Goal: Find contact information: Find contact information

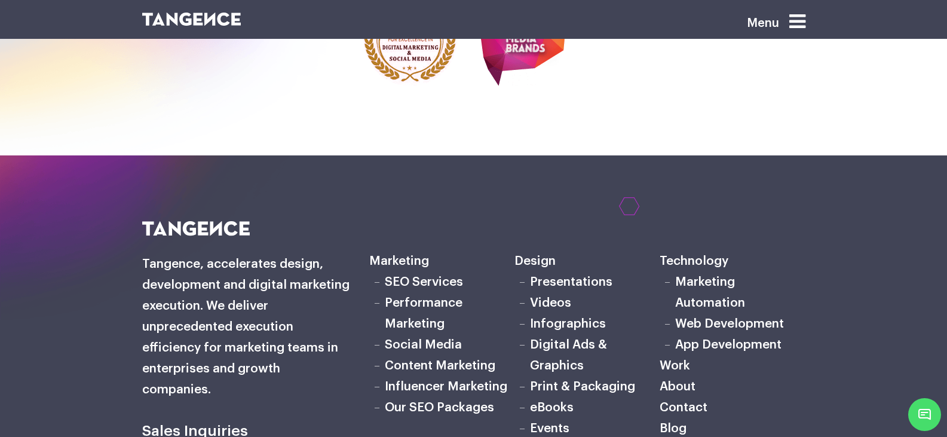
scroll to position [4006, 0]
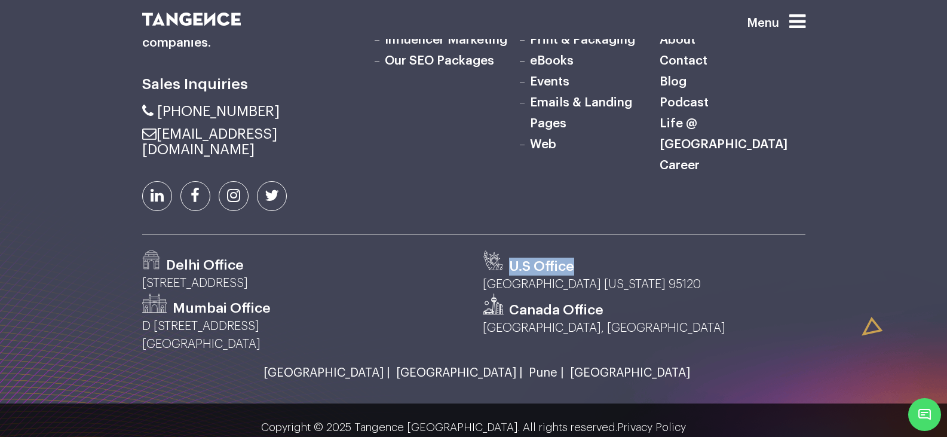
drag, startPoint x: 510, startPoint y: 247, endPoint x: 597, endPoint y: 247, distance: 86.6
click at [597, 250] on div "U.S Office" at bounding box center [644, 263] width 323 height 26
drag, startPoint x: 495, startPoint y: 266, endPoint x: 630, endPoint y: 266, distance: 135.0
click at [630, 275] on p "[GEOGRAPHIC_DATA] [US_STATE] 95120" at bounding box center [644, 284] width 323 height 18
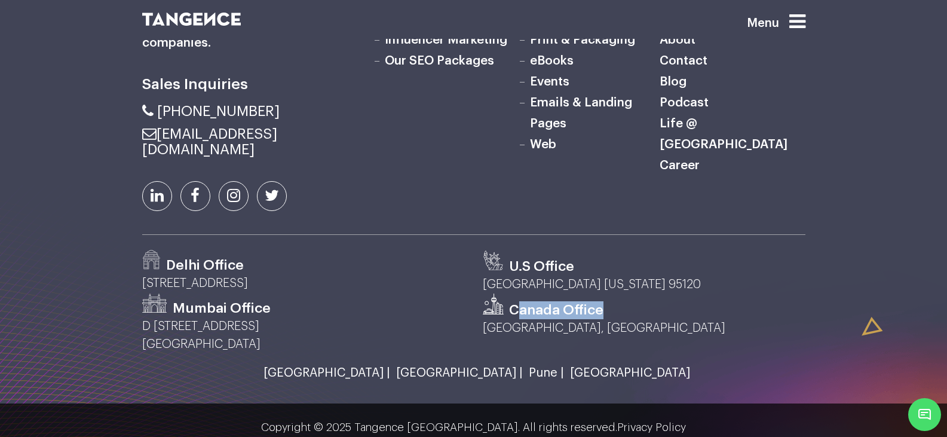
drag, startPoint x: 519, startPoint y: 297, endPoint x: 635, endPoint y: 297, distance: 116.5
click at [635, 297] on div "Canada Office" at bounding box center [644, 306] width 323 height 26
click at [566, 319] on p "[GEOGRAPHIC_DATA], [GEOGRAPHIC_DATA]" at bounding box center [644, 328] width 323 height 18
drag, startPoint x: 127, startPoint y: 253, endPoint x: 200, endPoint y: 253, distance: 72.9
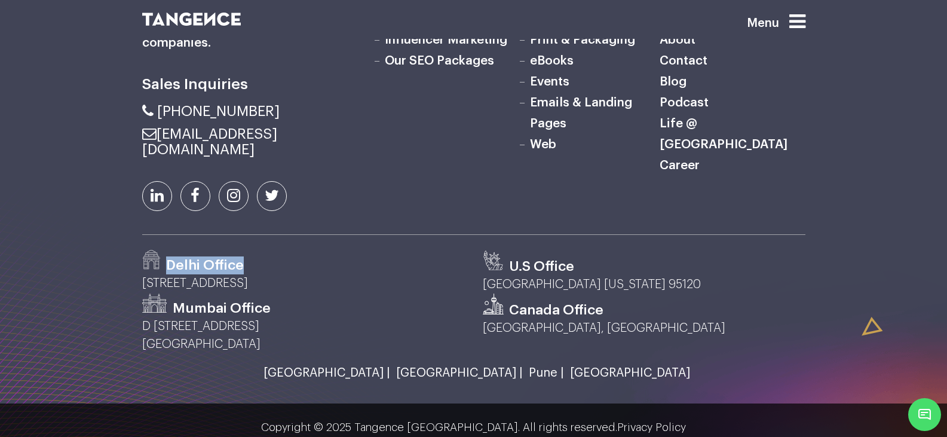
click at [200, 256] on h3 "Delhi Office" at bounding box center [205, 265] width 78 height 18
drag, startPoint x: 156, startPoint y: 293, endPoint x: 345, endPoint y: 269, distance: 190.2
click at [244, 293] on div "Mumbai Office" at bounding box center [303, 305] width 323 height 24
click at [367, 258] on div "Delhi Office" at bounding box center [303, 262] width 323 height 24
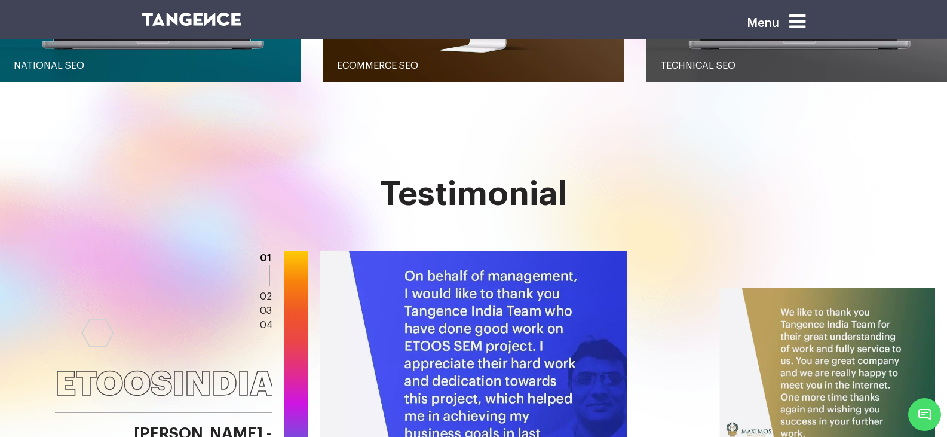
scroll to position [0, 0]
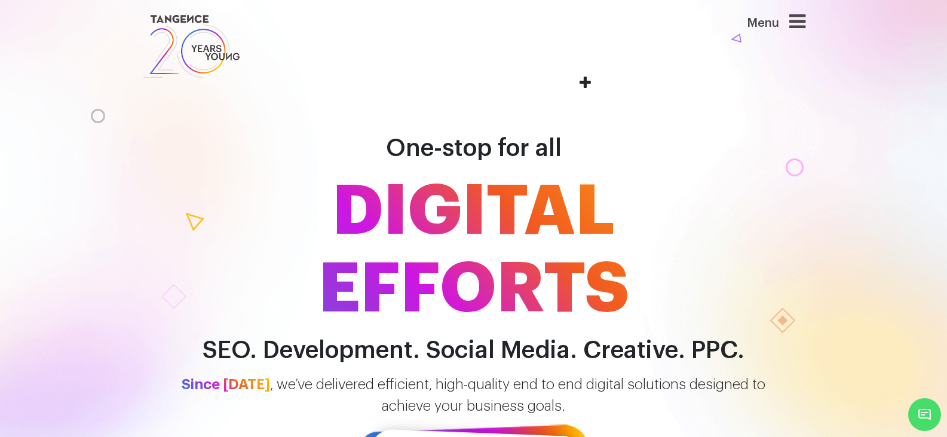
drag, startPoint x: 367, startPoint y: 258, endPoint x: 382, endPoint y: 10, distance: 248.9
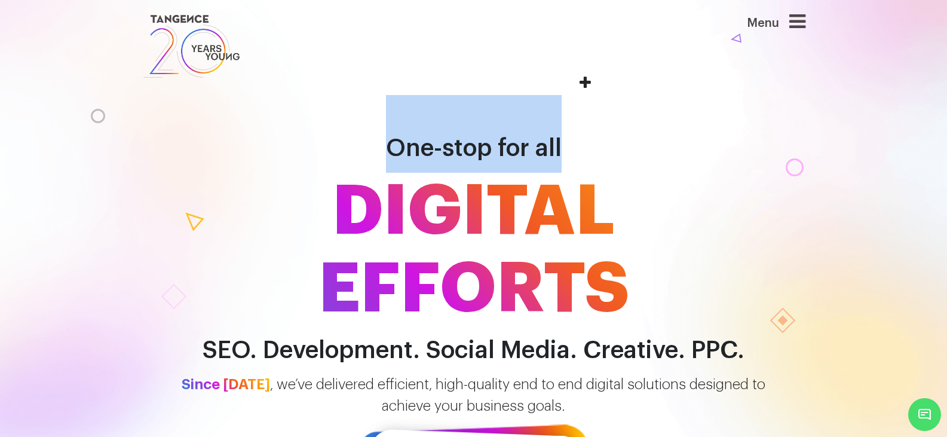
drag, startPoint x: 390, startPoint y: 146, endPoint x: 567, endPoint y: 150, distance: 177.5
click at [567, 150] on h1 "One-stop for all DIGITAL EFFORTS" at bounding box center [473, 211] width 681 height 233
click at [805, 22] on icon at bounding box center [797, 21] width 16 height 19
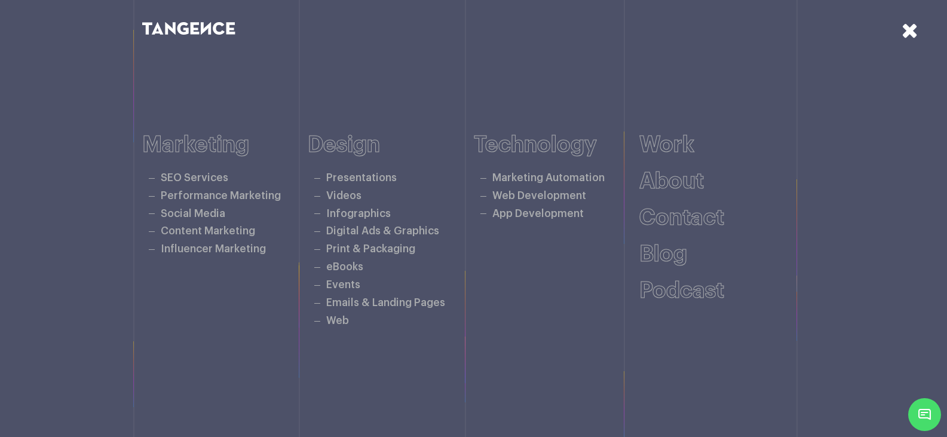
click at [905, 36] on icon at bounding box center [910, 30] width 17 height 21
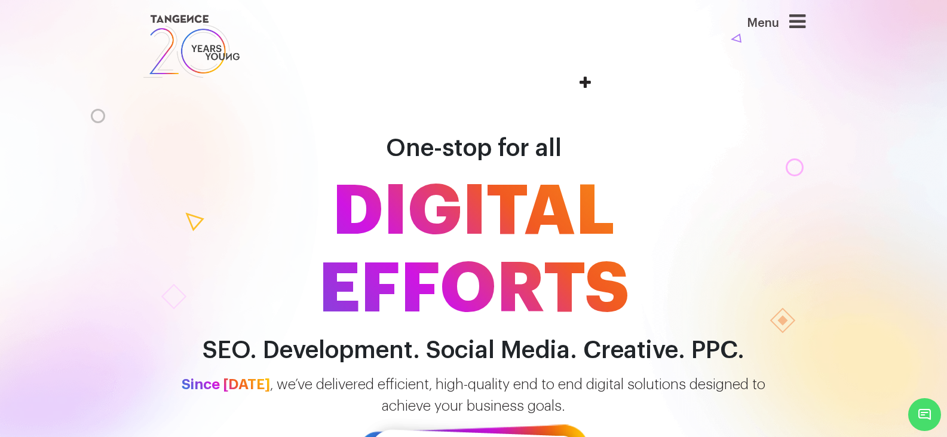
click at [814, 76] on div "Menu" at bounding box center [758, 46] width 114 height 69
click at [577, 79] on link at bounding box center [417, 46] width 550 height 69
click at [585, 79] on link at bounding box center [417, 46] width 550 height 69
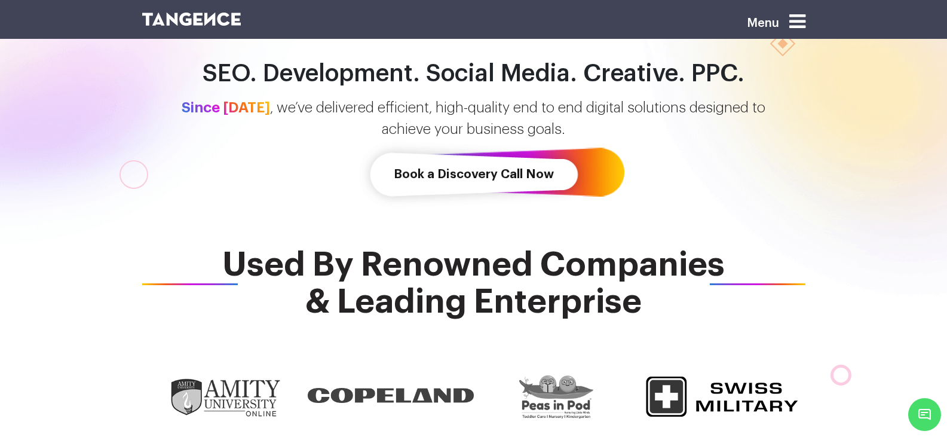
scroll to position [299, 0]
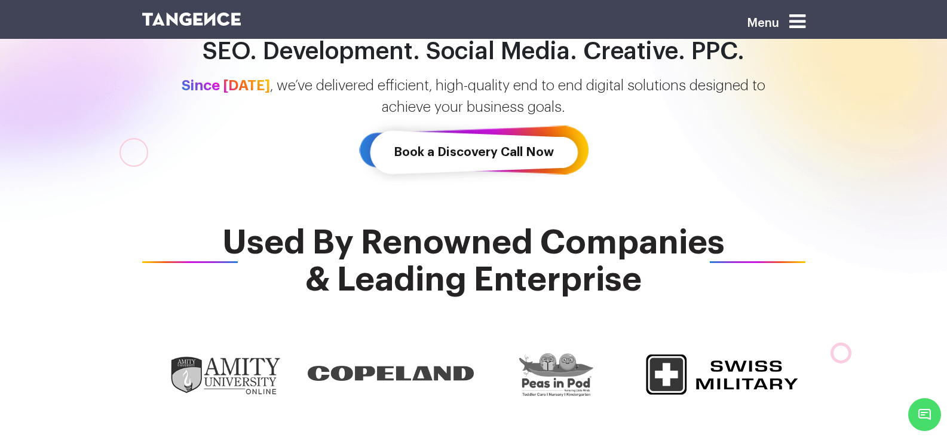
drag, startPoint x: 235, startPoint y: 233, endPoint x: 672, endPoint y: 270, distance: 438.3
click at [672, 270] on span "Used By Renowned Companies & Leading Enterprise" at bounding box center [473, 261] width 663 height 74
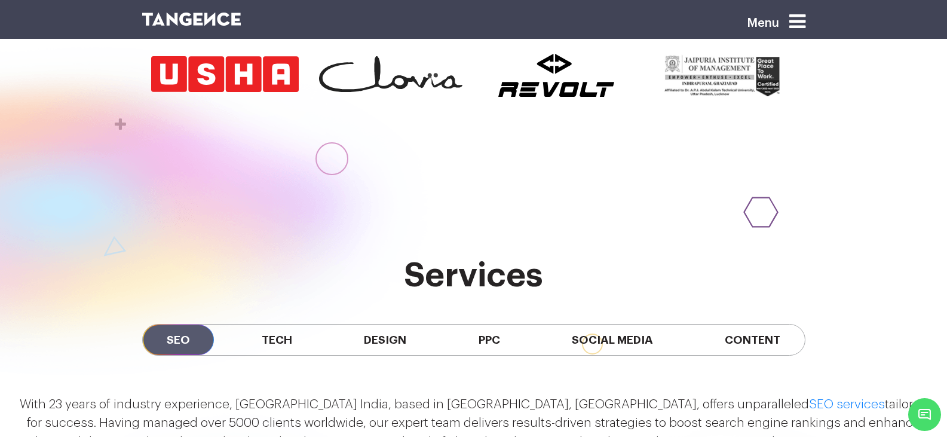
scroll to position [896, 0]
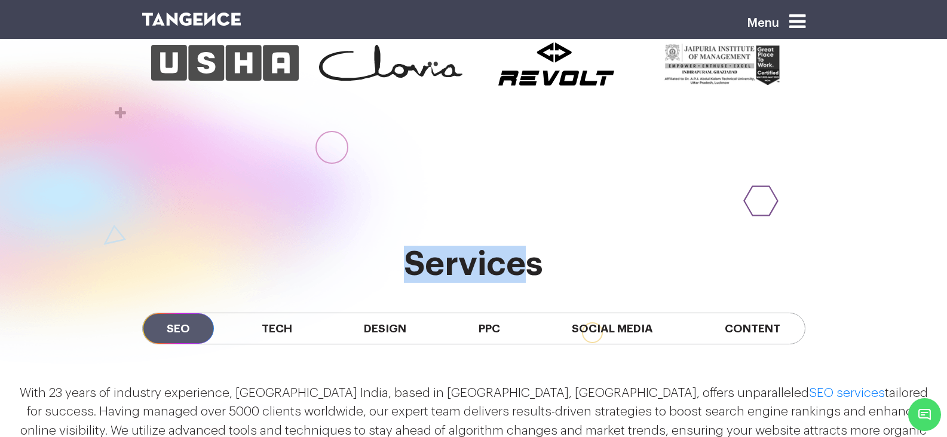
drag, startPoint x: 399, startPoint y: 246, endPoint x: 535, endPoint y: 267, distance: 137.3
click at [535, 267] on h2 "services" at bounding box center [473, 264] width 663 height 37
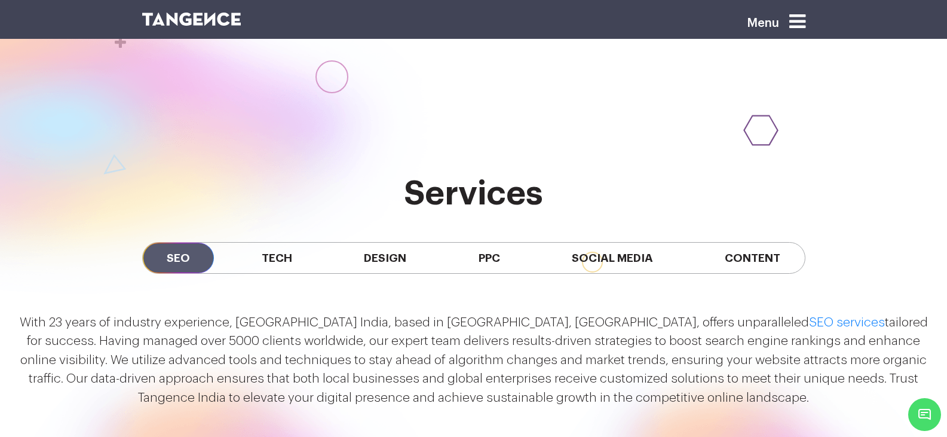
scroll to position [996, 0]
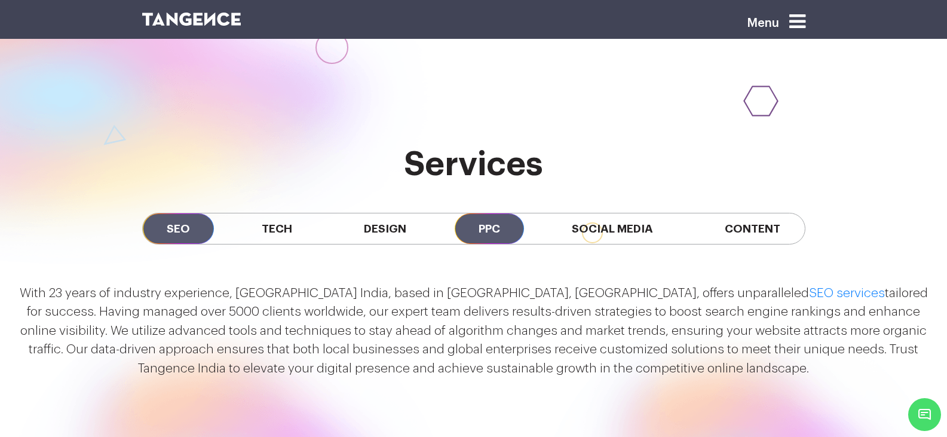
click at [493, 237] on span "PPC" at bounding box center [489, 228] width 69 height 30
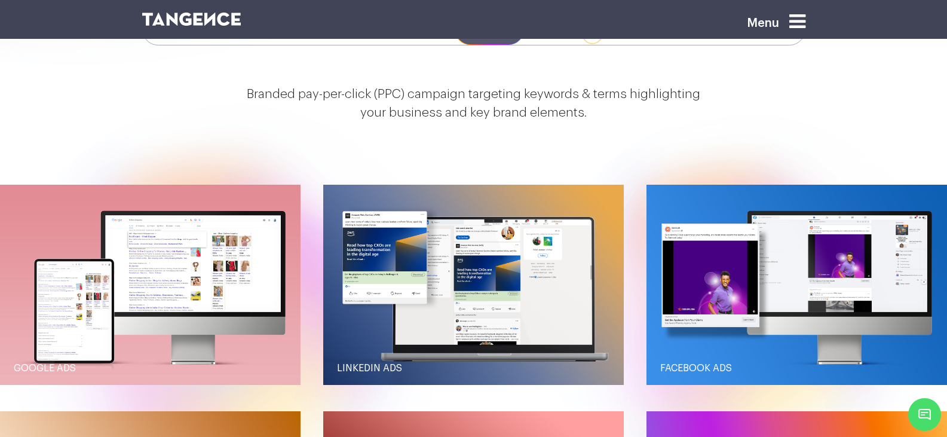
scroll to position [1295, 0]
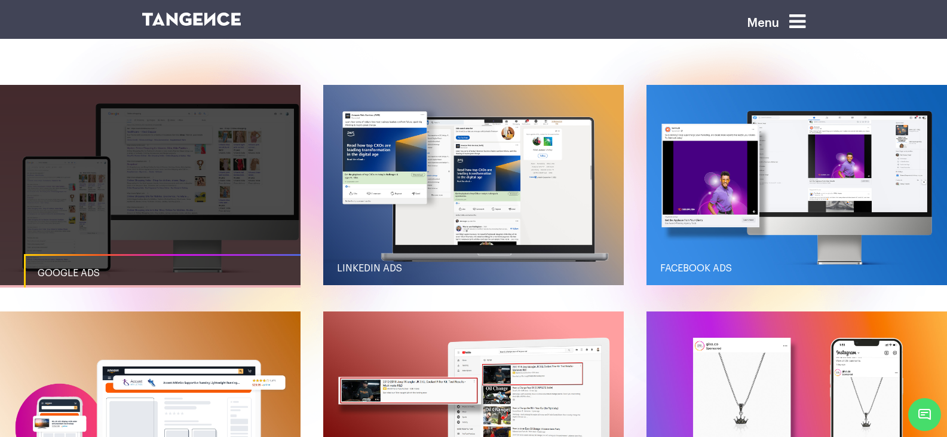
click at [210, 151] on link "button" at bounding box center [150, 185] width 301 height 200
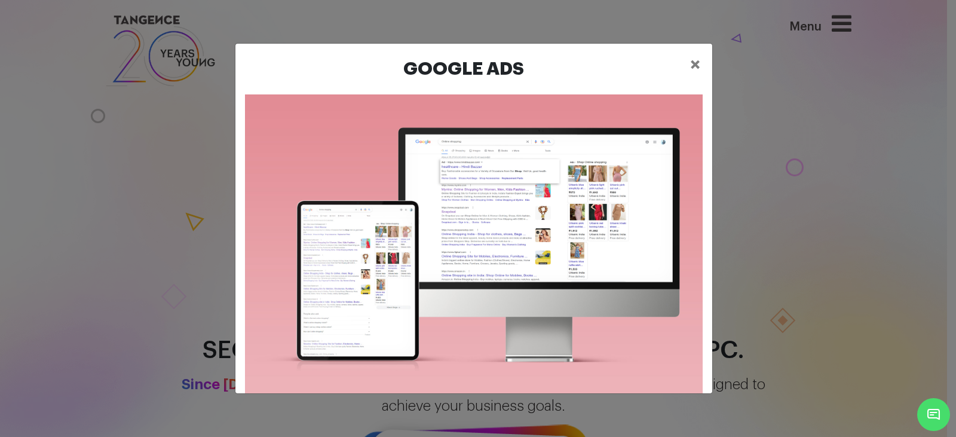
scroll to position [20, 0]
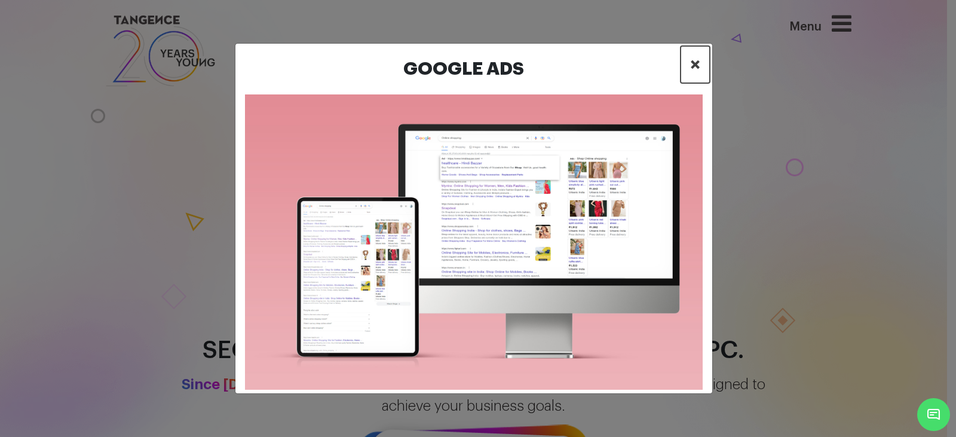
click at [686, 69] on button "×" at bounding box center [694, 64] width 29 height 37
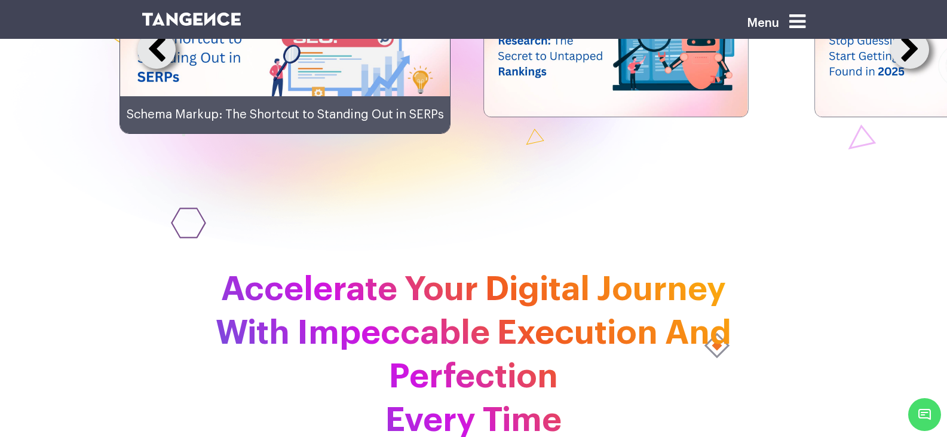
scroll to position [2857, 0]
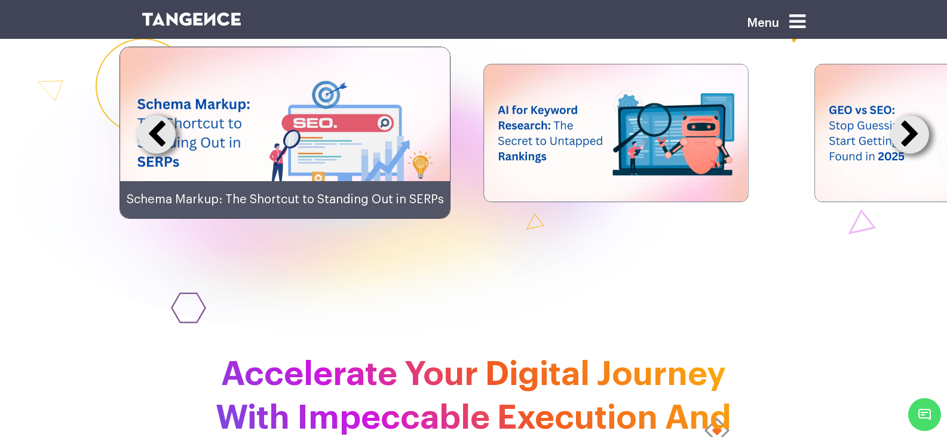
click at [152, 154] on button at bounding box center [156, 134] width 38 height 38
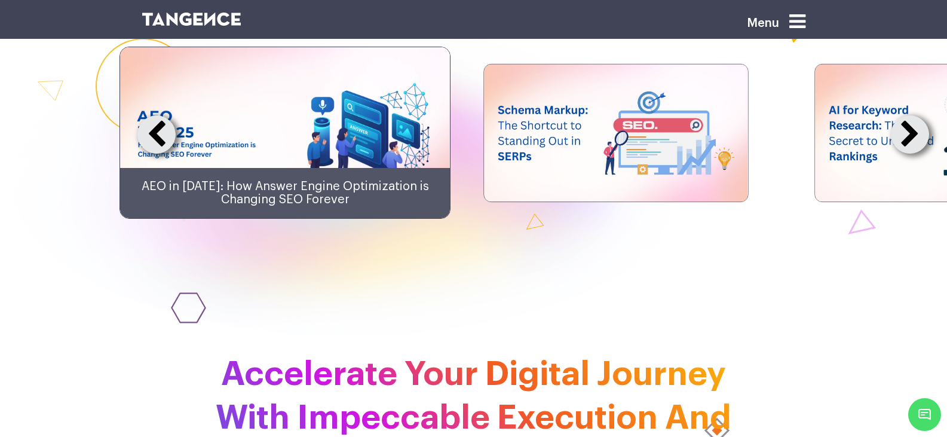
click at [152, 154] on button at bounding box center [156, 134] width 38 height 38
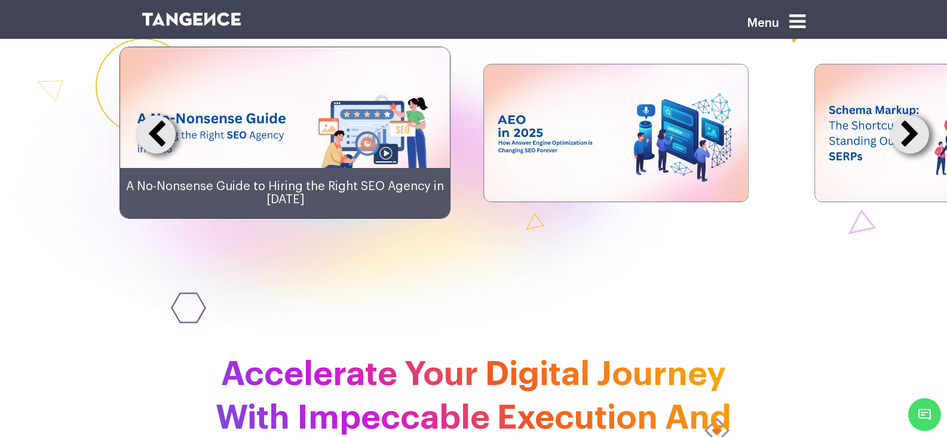
click at [152, 154] on button at bounding box center [156, 134] width 38 height 38
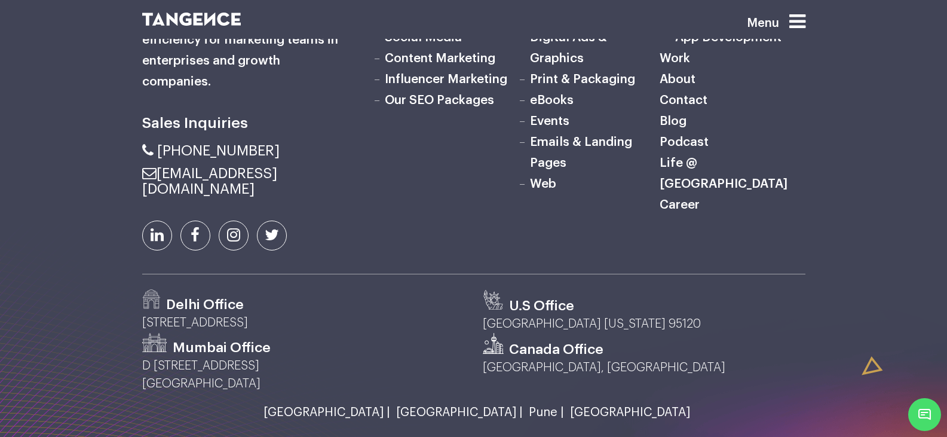
scroll to position [3945, 0]
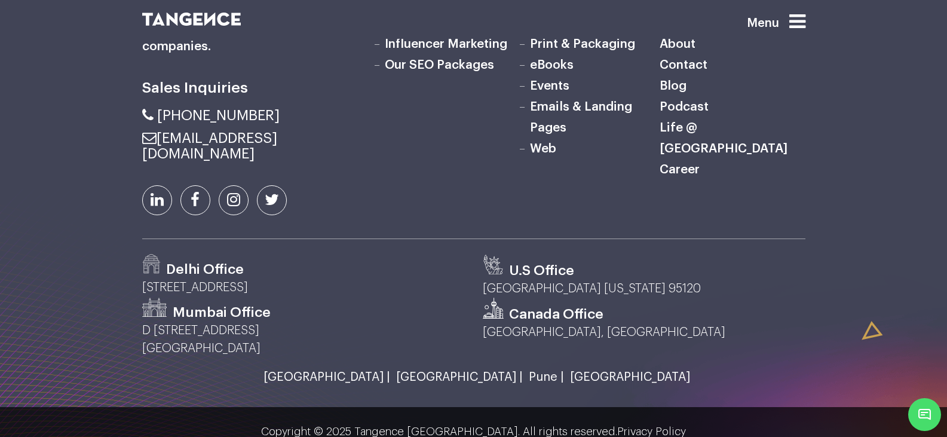
scroll to position [1295, 0]
